Goal: Task Accomplishment & Management: Complete application form

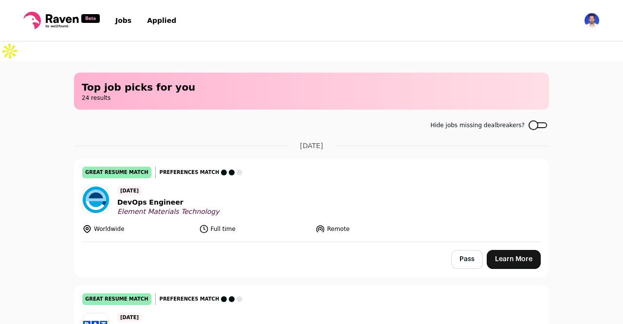
click at [148, 197] on span "DevOps Engineer" at bounding box center [168, 202] width 102 height 10
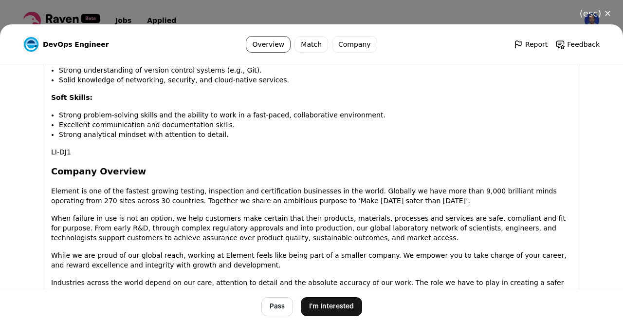
scroll to position [1006, 0]
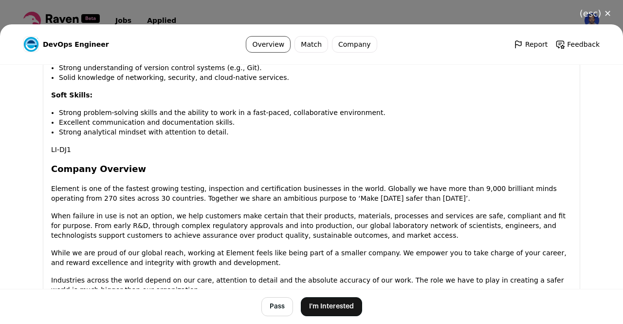
click at [332, 317] on footer "Pass I'm Interested" at bounding box center [311, 306] width 623 height 35
click at [337, 306] on button "I'm Interested" at bounding box center [331, 306] width 61 height 19
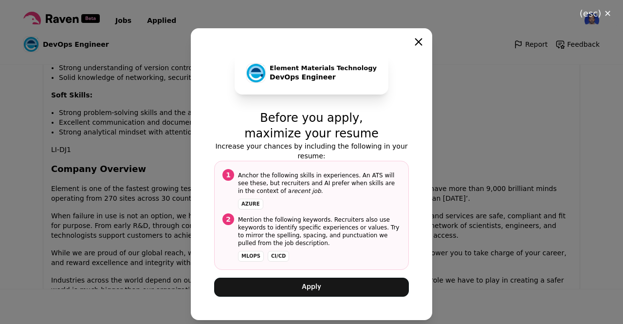
click at [341, 289] on button "Apply" at bounding box center [311, 286] width 195 height 19
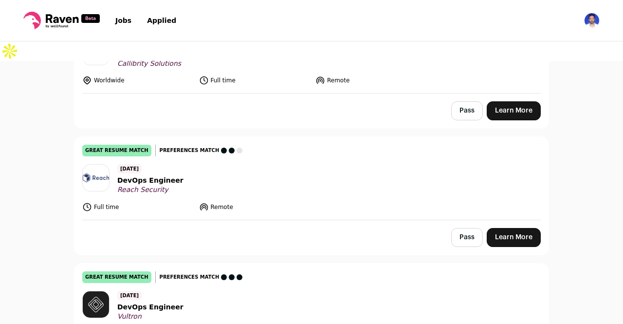
scroll to position [298, 0]
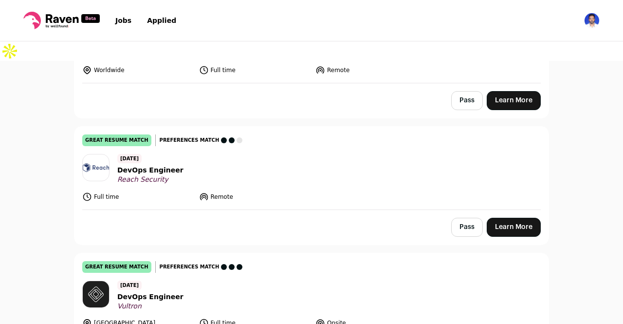
click at [146, 165] on span "DevOps Engineer" at bounding box center [150, 170] width 66 height 10
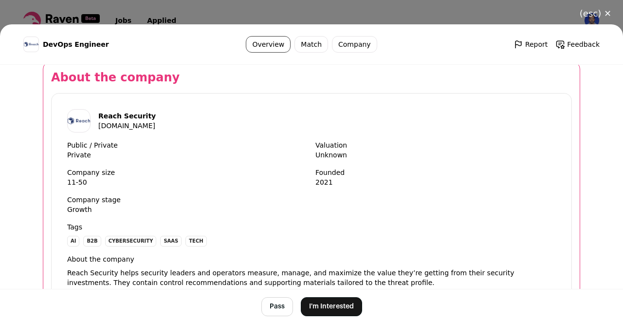
scroll to position [1037, 0]
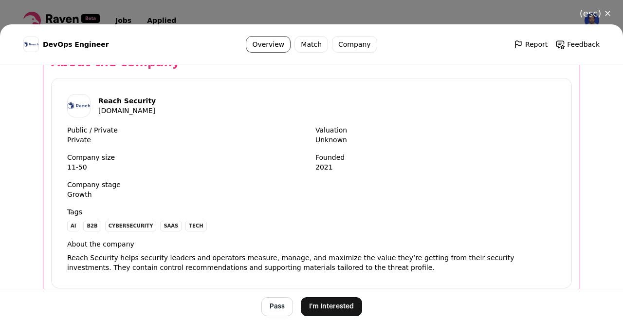
click at [319, 303] on button "I'm Interested" at bounding box center [331, 306] width 61 height 19
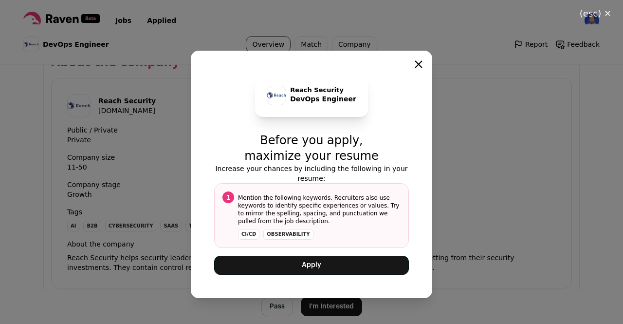
click at [318, 268] on button "Apply" at bounding box center [311, 265] width 195 height 19
